Goal: Task Accomplishment & Management: Manage account settings

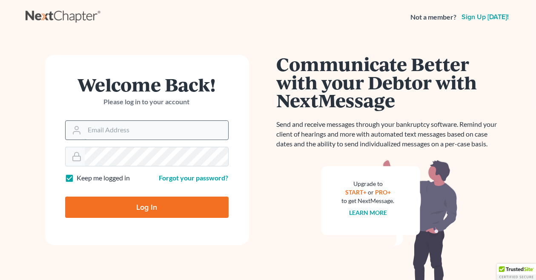
drag, startPoint x: 0, startPoint y: 0, endPoint x: 142, endPoint y: 130, distance: 192.3
click at [142, 130] on input "Email Address" at bounding box center [157, 130] width 144 height 19
type input "[EMAIL_ADDRESS][DOMAIN_NAME]"
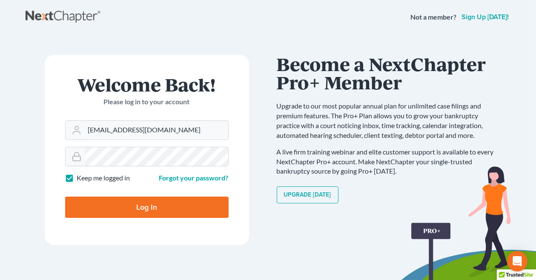
click at [162, 206] on input "Log In" at bounding box center [147, 207] width 164 height 21
type input "Thinking..."
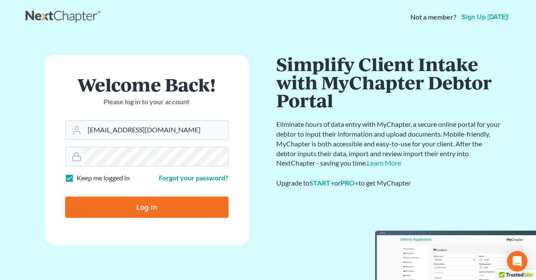
click at [147, 206] on input "Log In" at bounding box center [147, 207] width 164 height 21
type input "Thinking..."
